Goal: Transaction & Acquisition: Purchase product/service

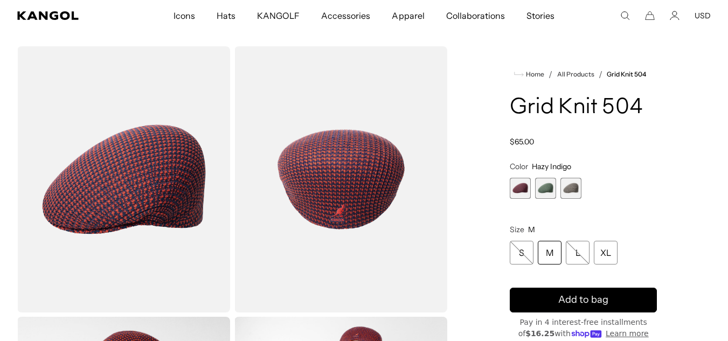
scroll to position [0, 222]
click at [549, 190] on span "2 of 3" at bounding box center [545, 188] width 21 height 21
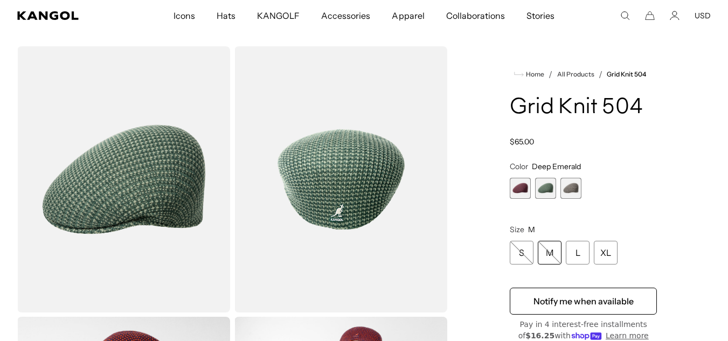
click at [585, 188] on div "Hazy Indigo Variant sold out or unavailable Deep Emerald Variant sold out or un…" at bounding box center [583, 188] width 147 height 21
click at [576, 189] on span "3 of 3" at bounding box center [571, 188] width 21 height 21
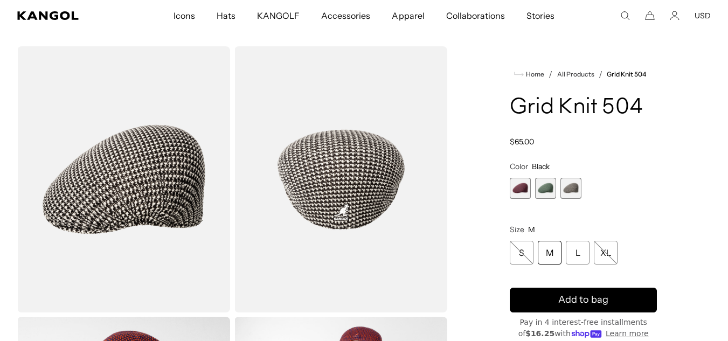
click at [537, 190] on span "2 of 3" at bounding box center [545, 188] width 21 height 21
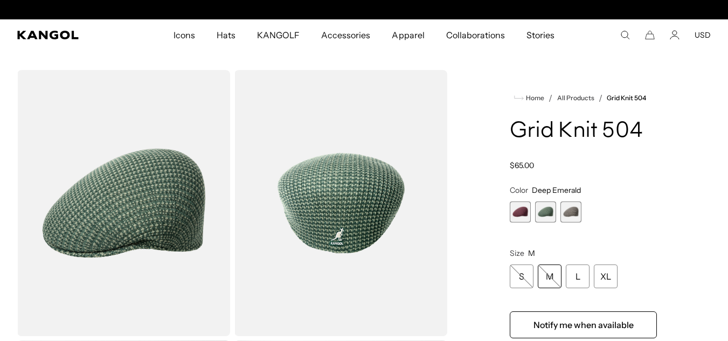
scroll to position [0, 222]
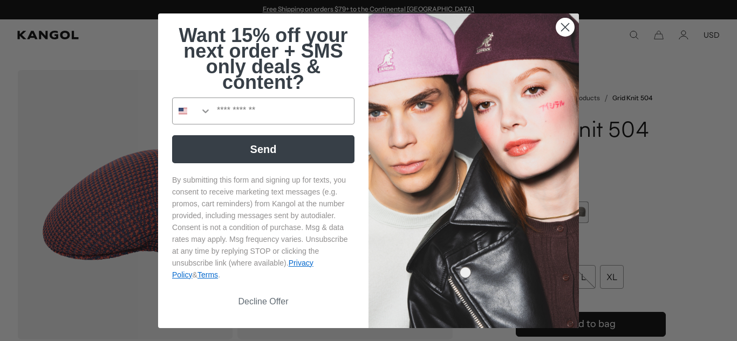
click at [556, 24] on circle "Close dialog" at bounding box center [565, 27] width 18 height 18
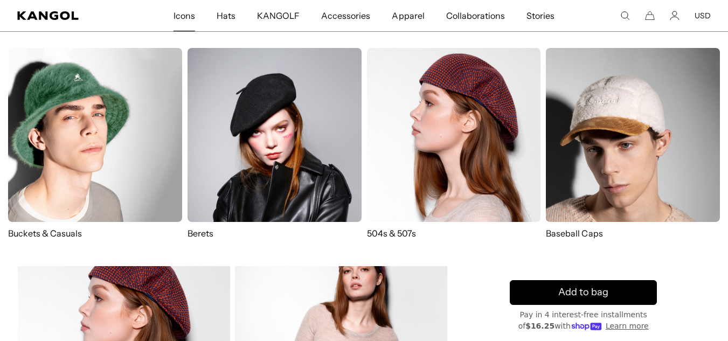
scroll to position [110, 0]
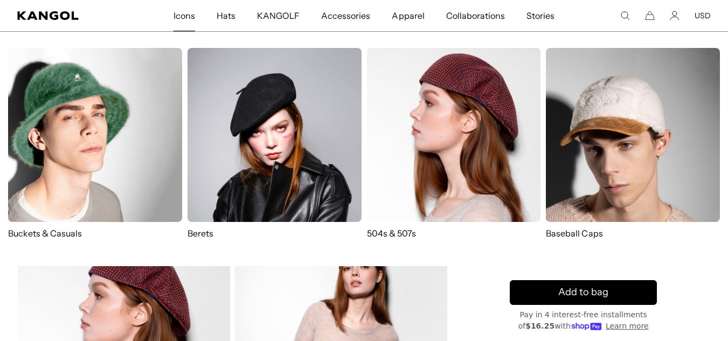
click at [376, 174] on img at bounding box center [454, 135] width 174 height 174
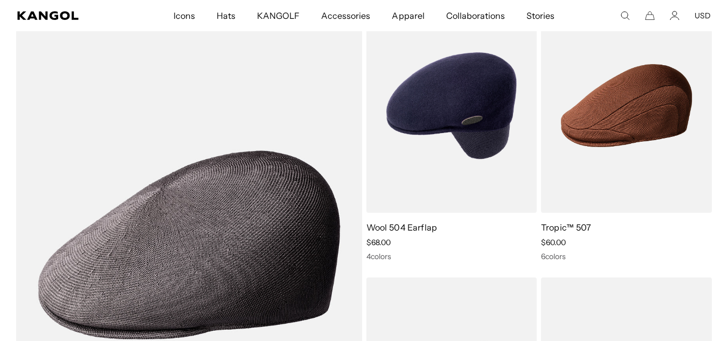
scroll to position [693, 0]
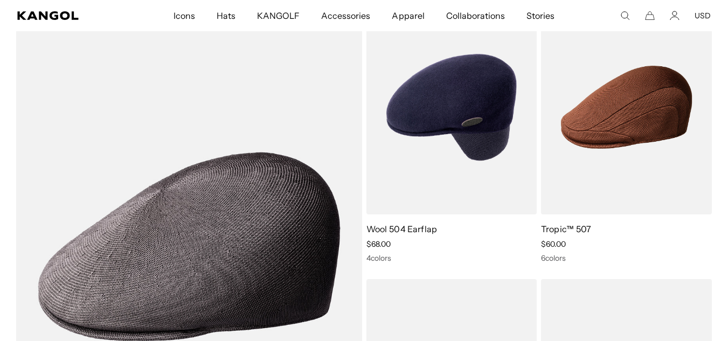
click at [0, 0] on img at bounding box center [0, 0] width 0 height 0
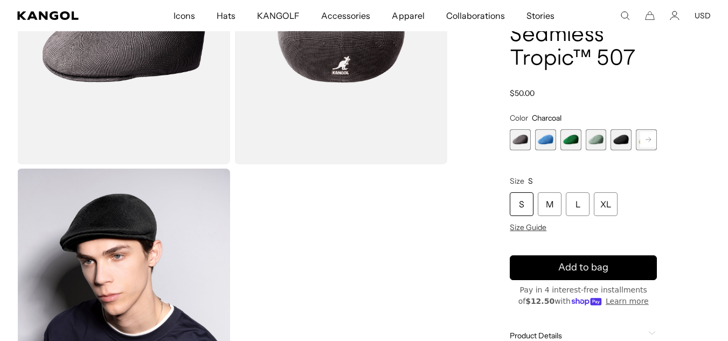
scroll to position [0, 222]
click at [522, 145] on span "1 of 12" at bounding box center [520, 139] width 21 height 21
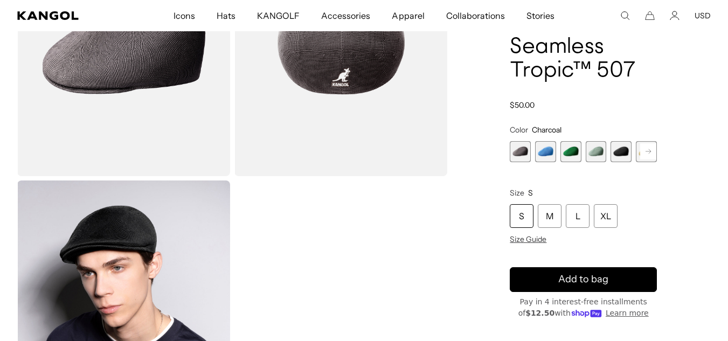
click at [602, 152] on span "4 of 12" at bounding box center [596, 151] width 21 height 21
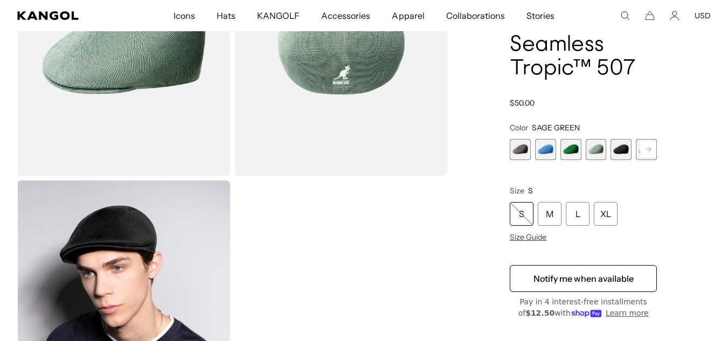
scroll to position [77, 0]
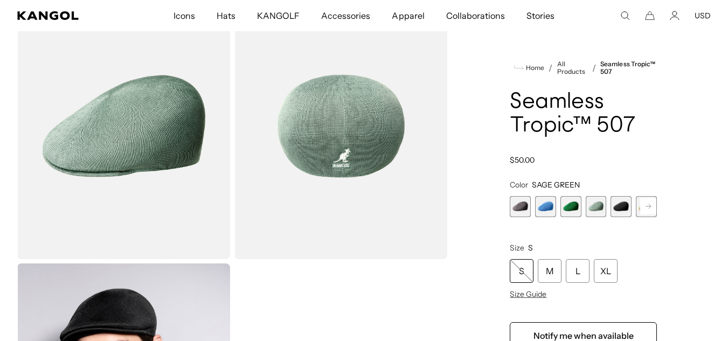
click at [602, 152] on div "Seamless Tropic™ 507 Regular price $50.00 Regular price Sale price $50.00" at bounding box center [583, 128] width 147 height 74
click at [618, 209] on span "5 of 12" at bounding box center [621, 206] width 21 height 21
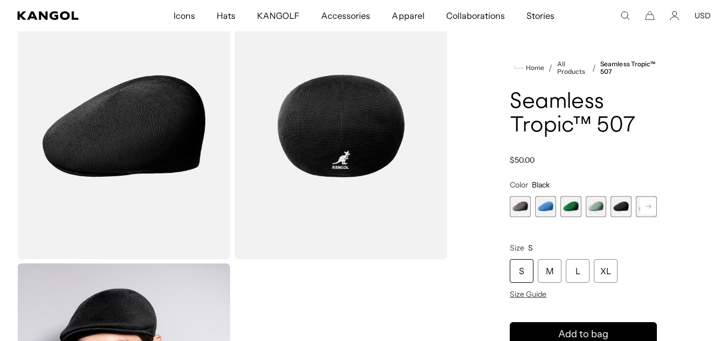
click at [649, 209] on rect at bounding box center [649, 206] width 16 height 16
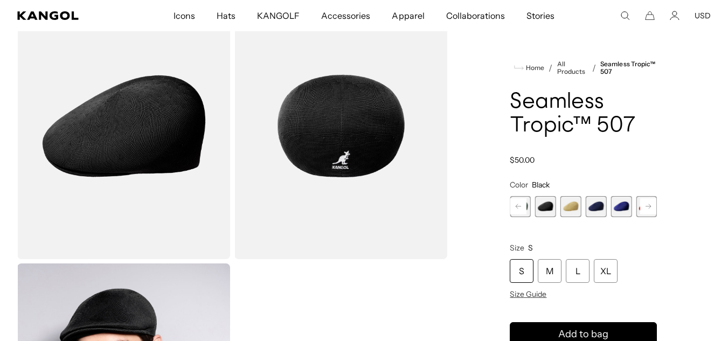
click at [649, 209] on rect at bounding box center [649, 206] width 16 height 16
click at [631, 210] on span "10 of 12" at bounding box center [621, 206] width 21 height 21
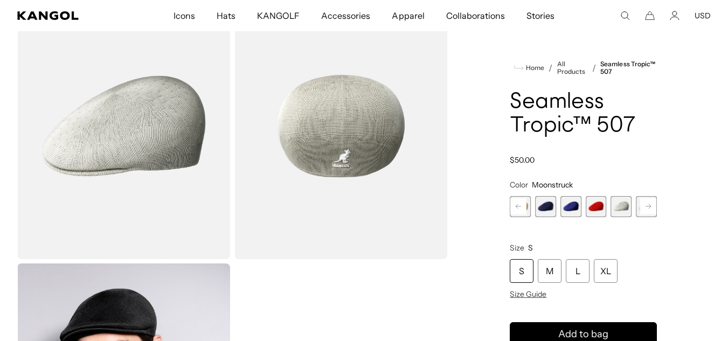
scroll to position [0, 222]
click at [650, 206] on icon at bounding box center [648, 206] width 5 height 4
click at [650, 206] on span "12 of 12" at bounding box center [646, 206] width 21 height 21
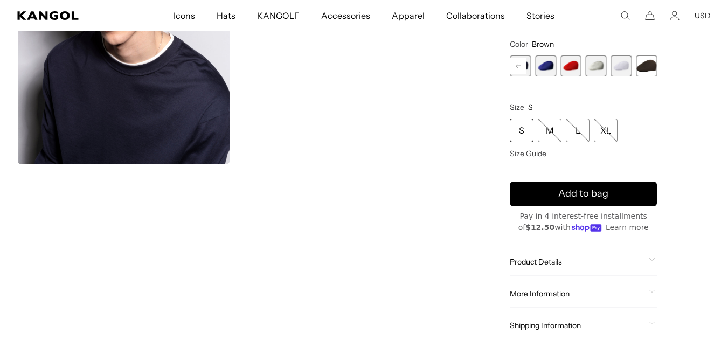
scroll to position [0, 222]
click at [317, 244] on div "Loading..." at bounding box center [232, 129] width 430 height 463
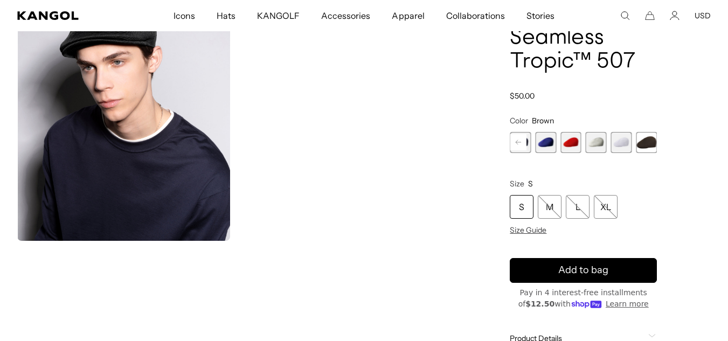
scroll to position [96, 0]
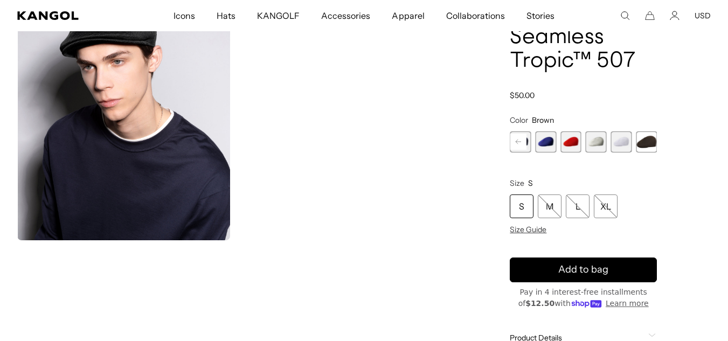
click at [518, 142] on rect at bounding box center [519, 142] width 16 height 16
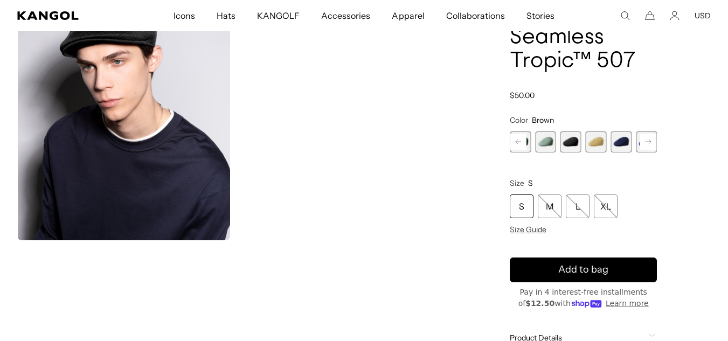
scroll to position [0, 222]
click at [518, 142] on rect at bounding box center [519, 142] width 16 height 16
click at [518, 142] on span "1 of 12" at bounding box center [520, 142] width 21 height 21
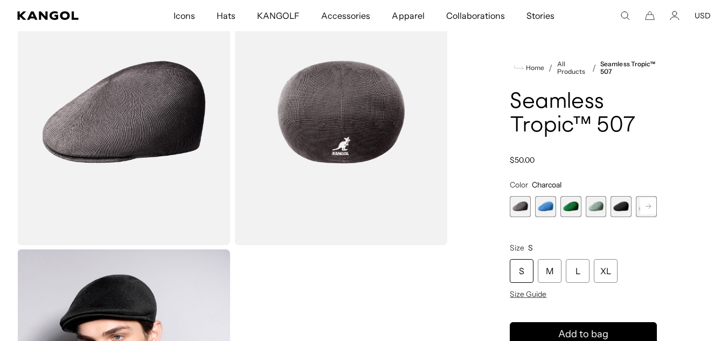
click at [376, 135] on img "Gallery Viewer" at bounding box center [341, 112] width 213 height 266
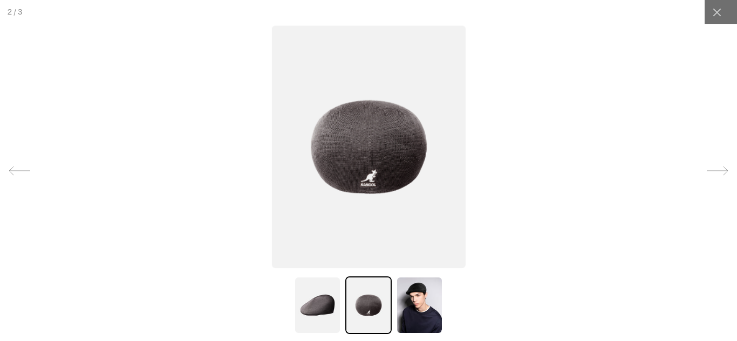
scroll to position [0, 222]
click at [367, 157] on img at bounding box center [369, 146] width 194 height 243
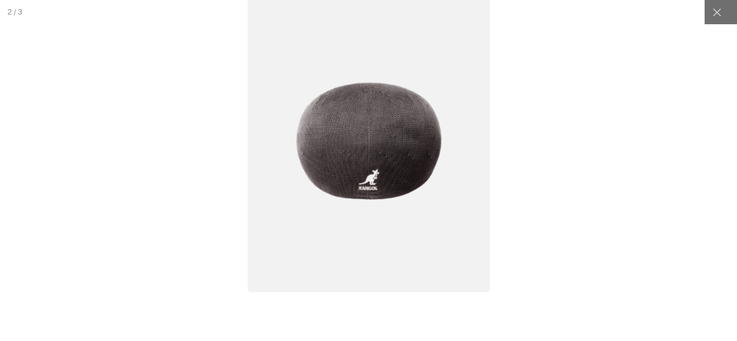
click at [367, 157] on img at bounding box center [368, 140] width 242 height 303
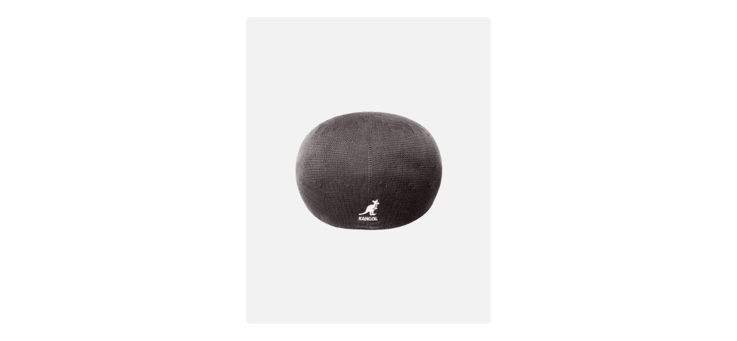
scroll to position [0, 0]
